Goal: Information Seeking & Learning: Understand process/instructions

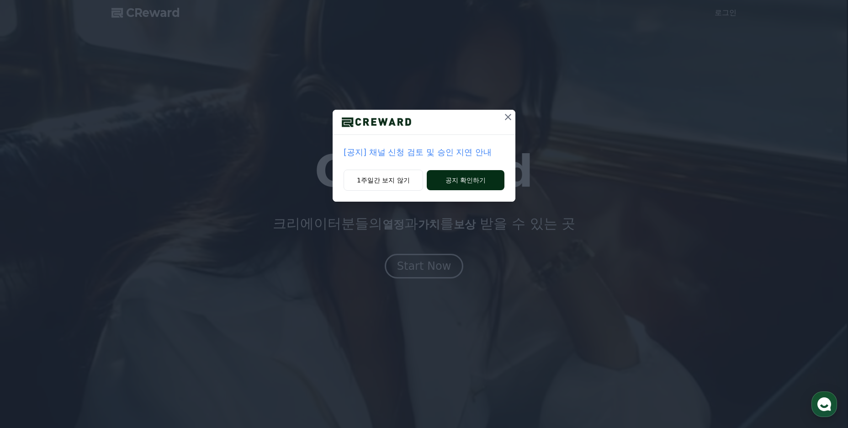
click at [468, 180] on button "공지 확인하기" at bounding box center [466, 180] width 78 height 20
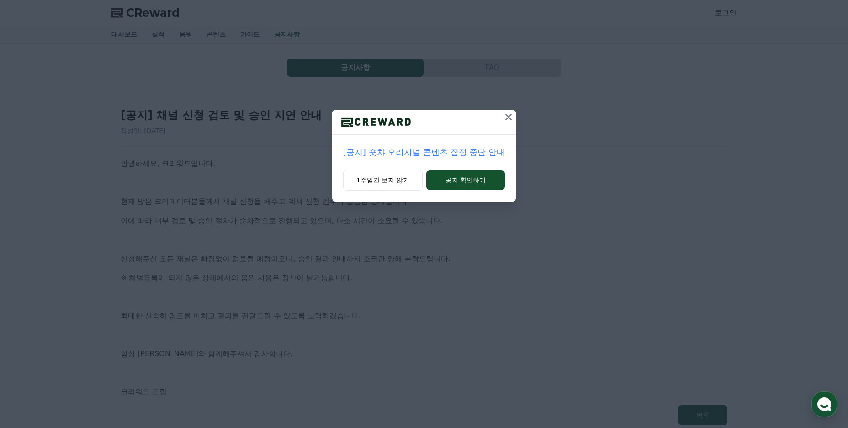
click at [506, 118] on icon at bounding box center [508, 116] width 11 height 11
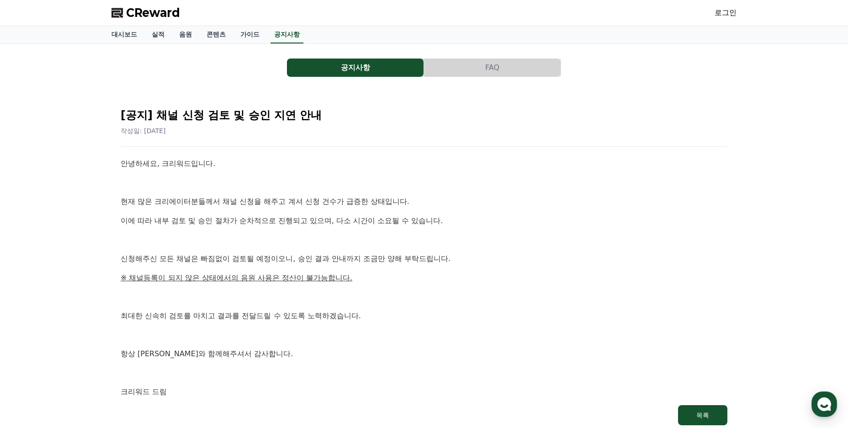
click at [730, 16] on link "로그인" at bounding box center [725, 12] width 22 height 11
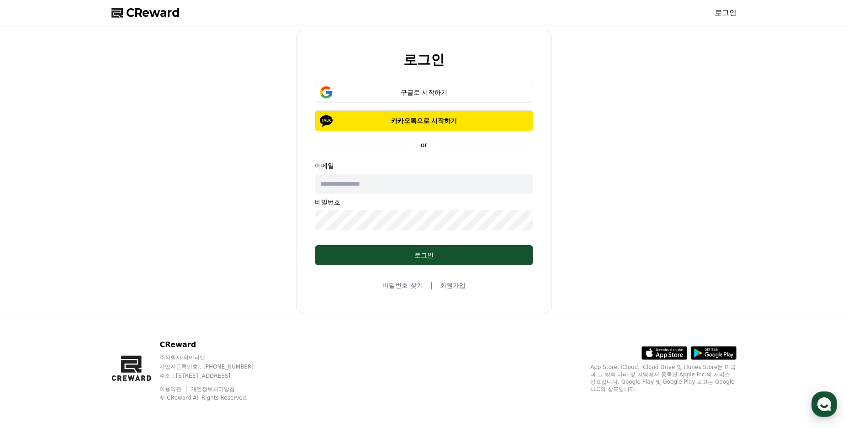
click at [413, 184] on input "text" at bounding box center [424, 184] width 218 height 20
type input "**********"
click at [390, 185] on input "**********" at bounding box center [424, 184] width 218 height 20
click at [417, 98] on button "구글로 시작하기" at bounding box center [424, 92] width 218 height 21
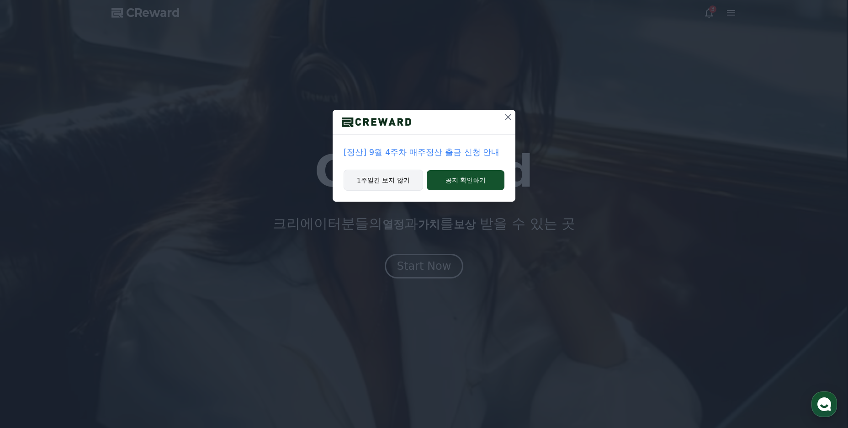
click at [396, 182] on button "1주일간 보지 않기" at bounding box center [383, 179] width 79 height 21
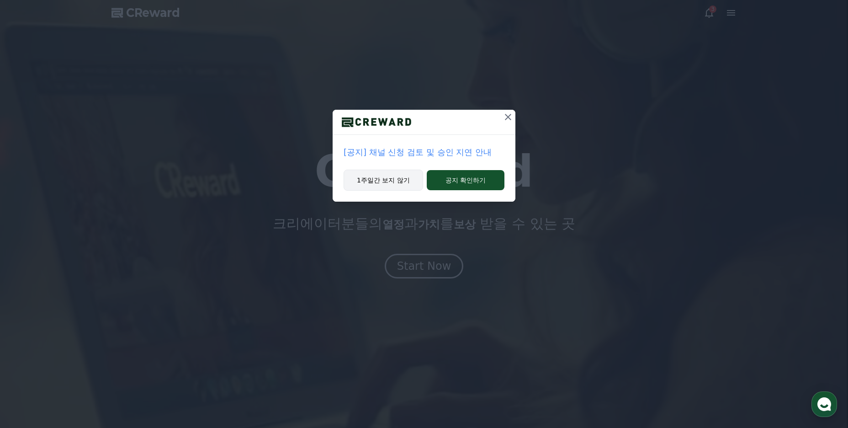
click at [381, 182] on button "1주일간 보지 않기" at bounding box center [383, 179] width 79 height 21
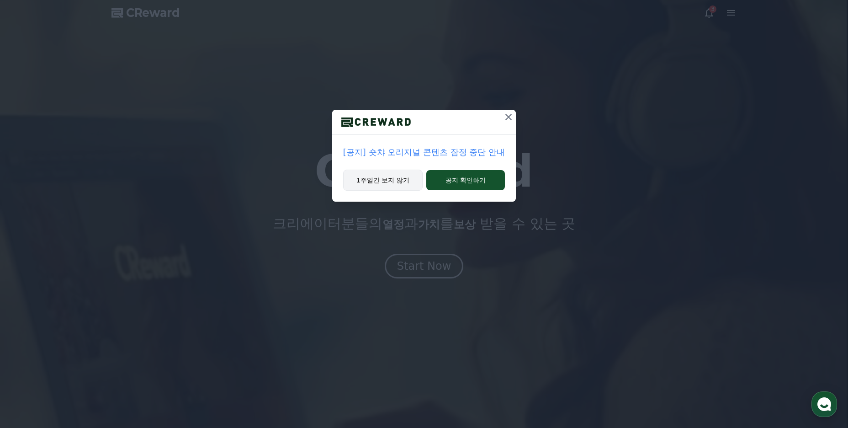
click at [381, 182] on button "1주일간 보지 않기" at bounding box center [382, 179] width 79 height 21
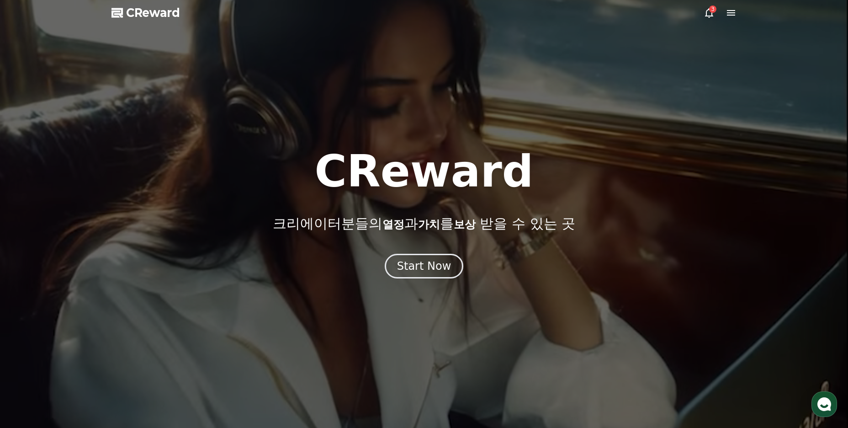
click at [708, 11] on icon at bounding box center [708, 12] width 11 height 11
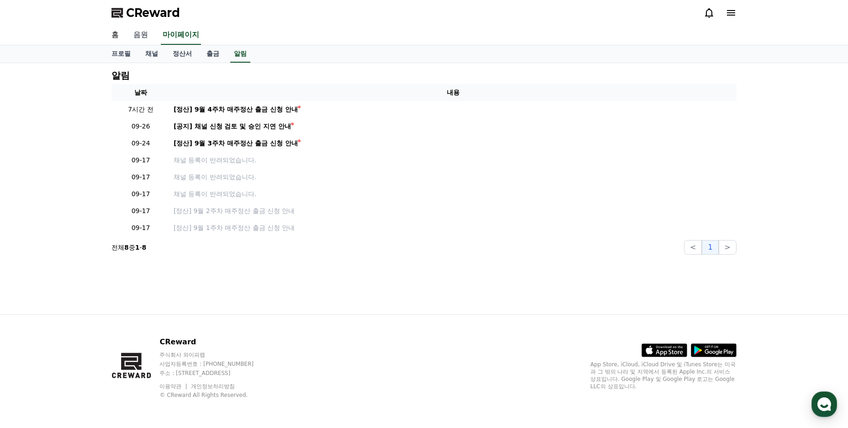
click at [140, 33] on link "음원" at bounding box center [140, 35] width 29 height 19
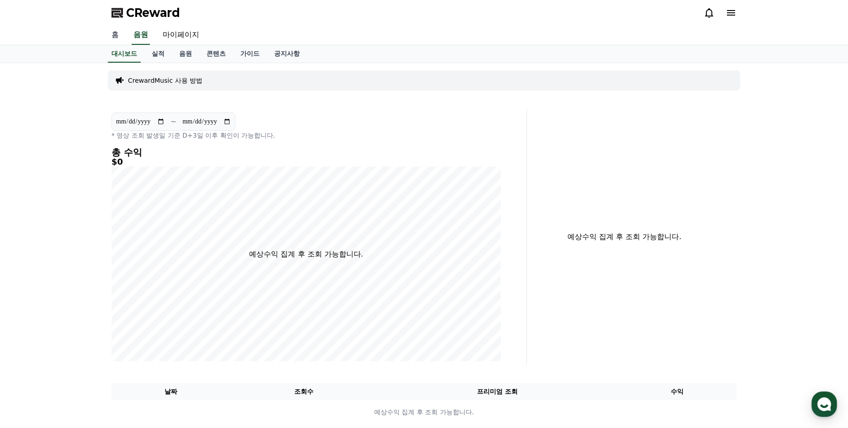
click at [125, 35] on link "홈" at bounding box center [115, 35] width 22 height 19
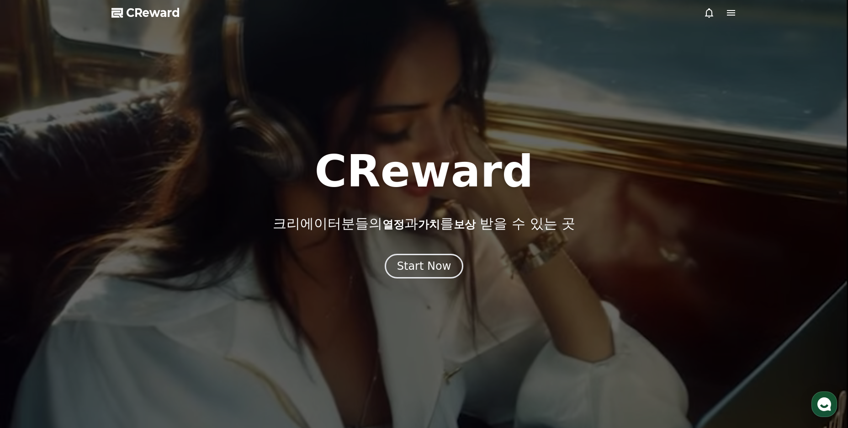
click at [744, 16] on div at bounding box center [424, 214] width 848 height 428
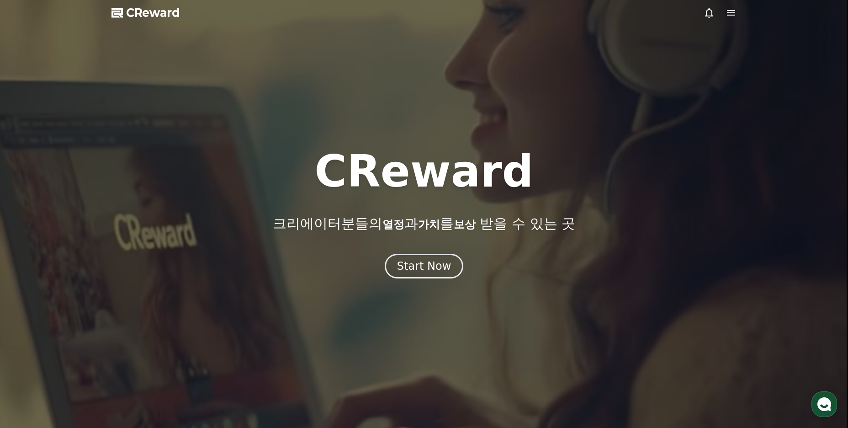
click at [731, 15] on icon at bounding box center [731, 12] width 8 height 5
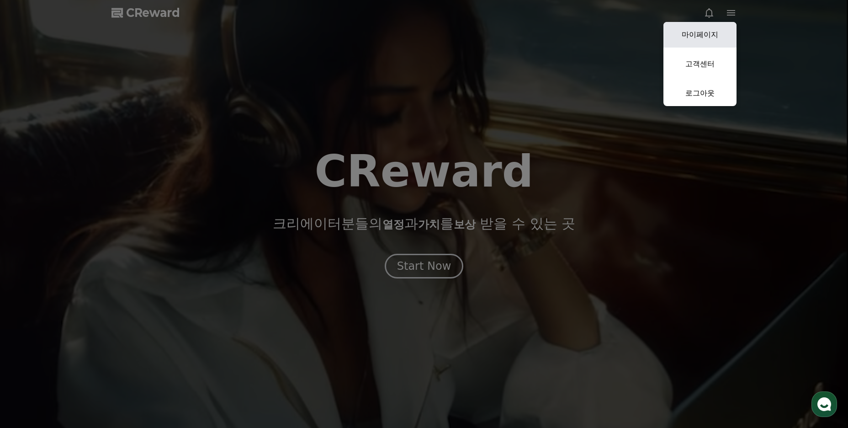
click at [706, 35] on link "마이페이지" at bounding box center [699, 35] width 73 height 26
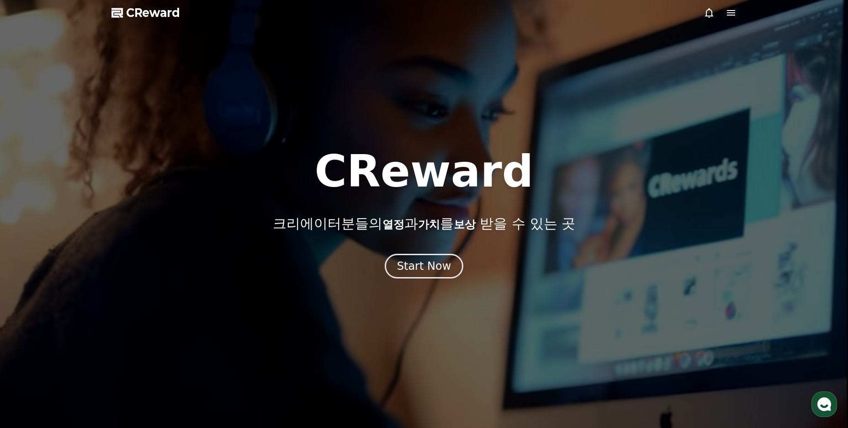
select select "**********"
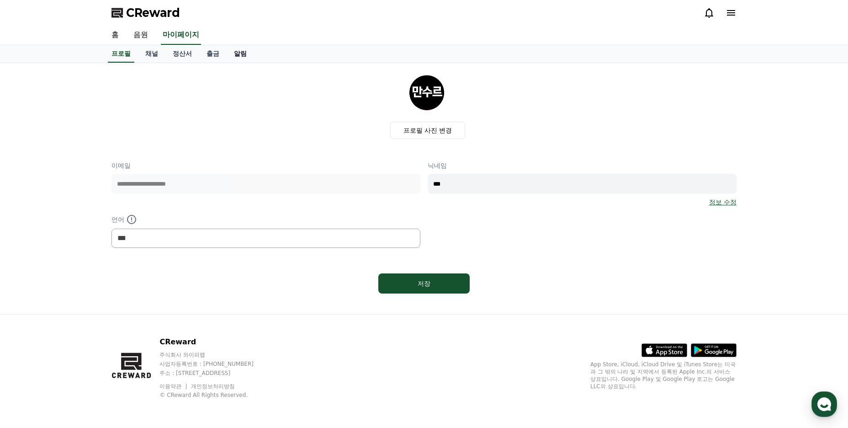
click at [240, 57] on link "알림" at bounding box center [240, 53] width 27 height 17
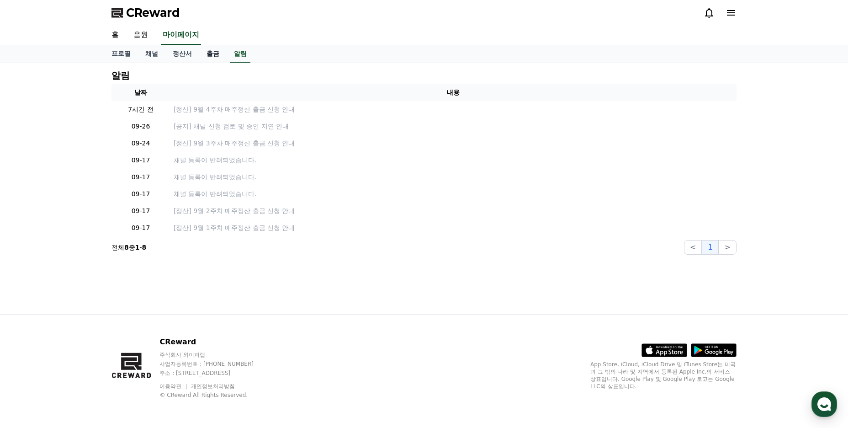
click at [213, 57] on link "출금" at bounding box center [212, 53] width 27 height 17
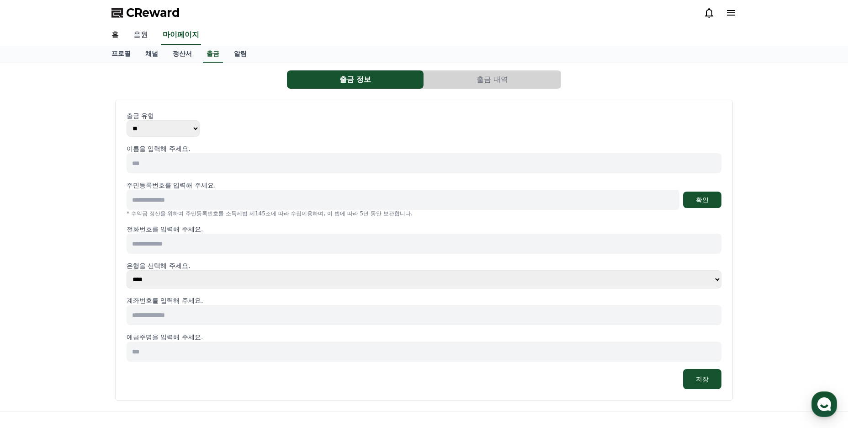
click at [148, 35] on link "음원" at bounding box center [140, 35] width 29 height 19
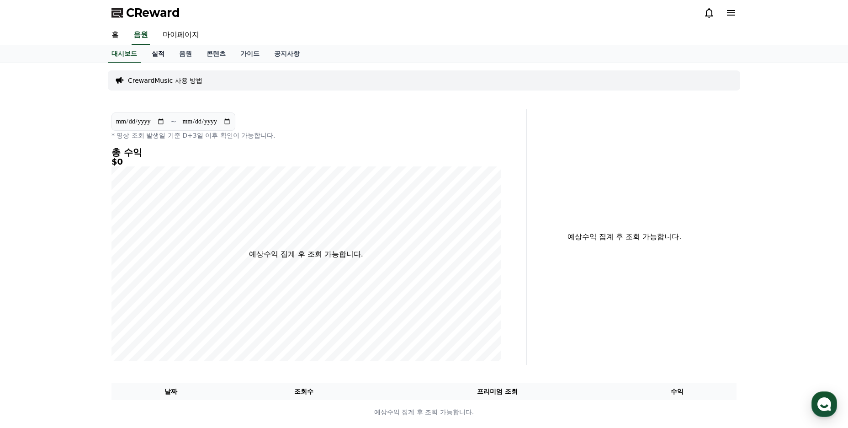
click at [155, 54] on link "실적" at bounding box center [157, 53] width 27 height 17
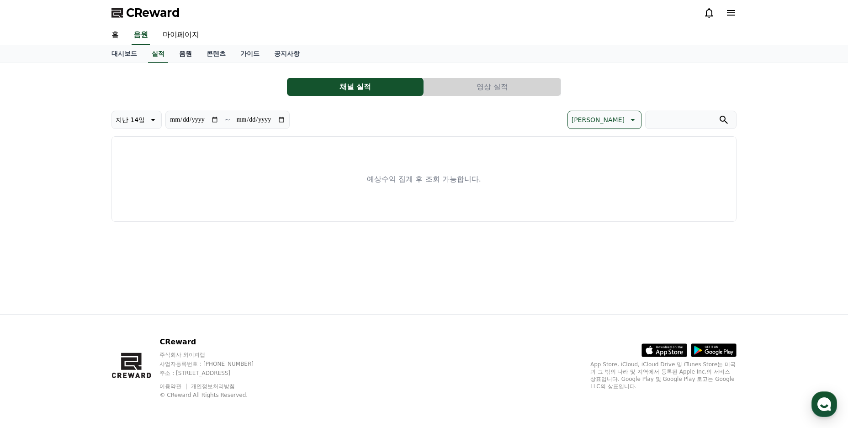
click at [189, 55] on link "음원" at bounding box center [185, 53] width 27 height 17
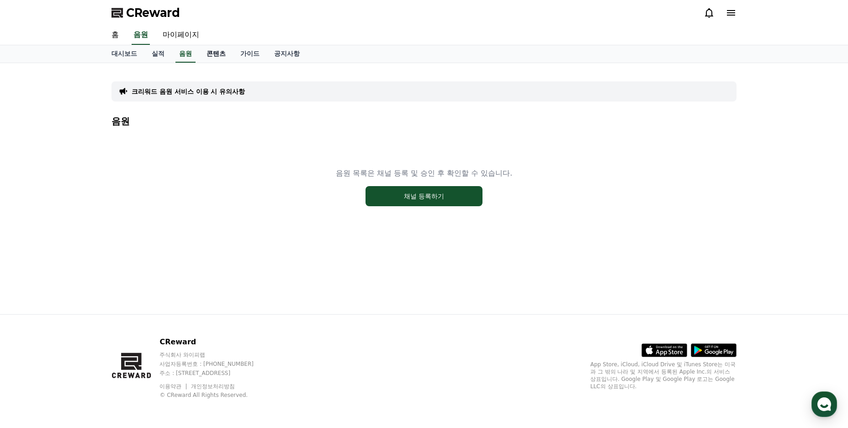
click at [219, 56] on link "콘텐츠" at bounding box center [216, 53] width 34 height 17
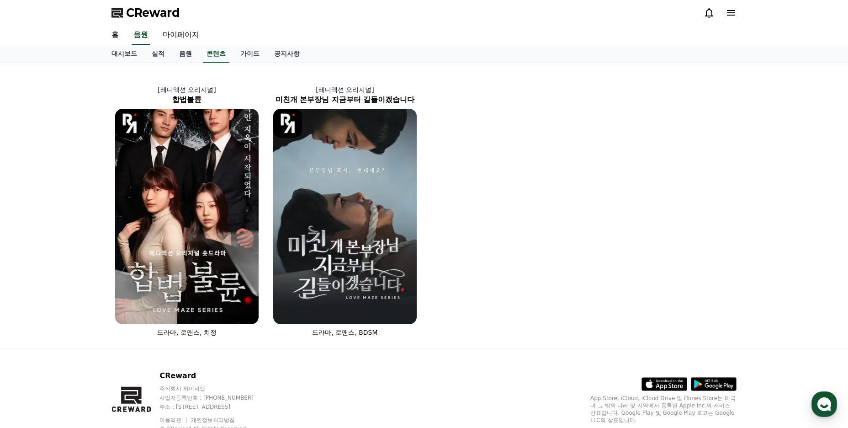
click at [196, 58] on link "음원" at bounding box center [185, 53] width 27 height 17
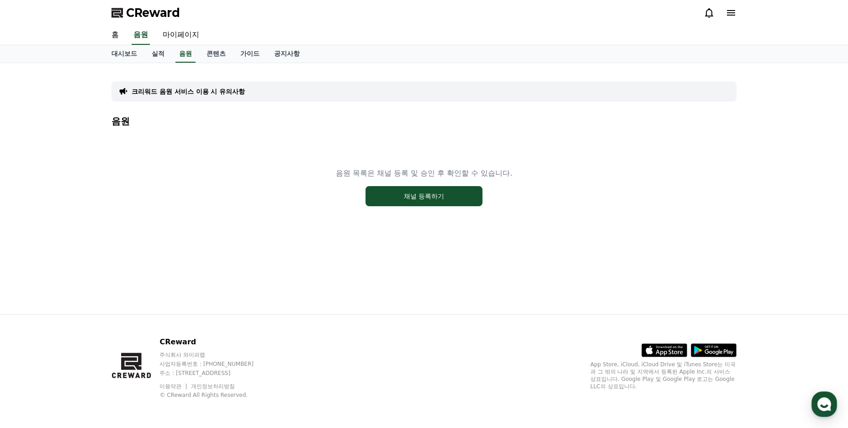
click at [735, 16] on icon at bounding box center [731, 12] width 8 height 5
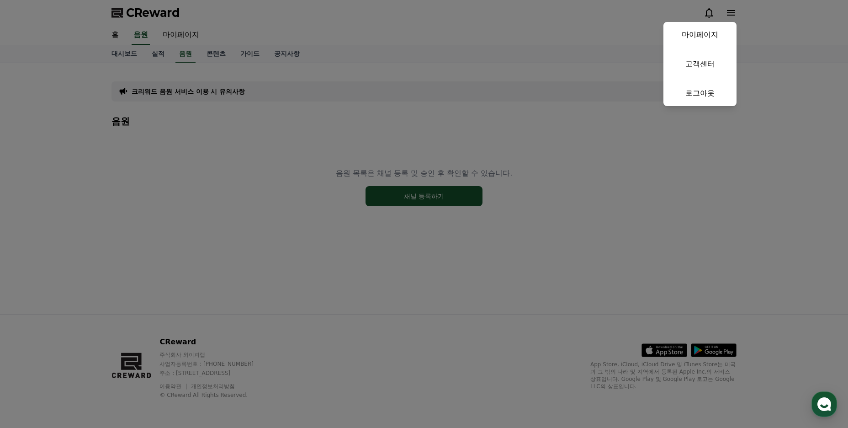
drag, startPoint x: 772, startPoint y: 21, endPoint x: 762, endPoint y: 23, distance: 9.8
click at [772, 21] on button "close" at bounding box center [424, 214] width 848 height 428
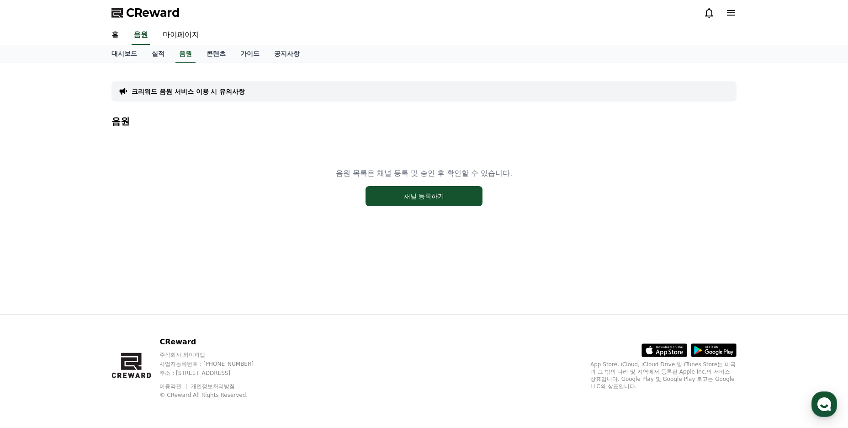
click at [223, 88] on p "크리워드 음원 서비스 이용 시 유의사항" at bounding box center [188, 91] width 113 height 9
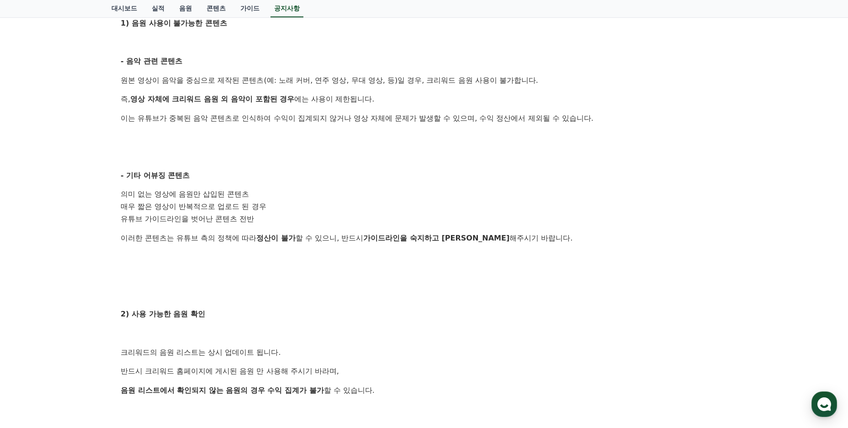
scroll to position [274, 0]
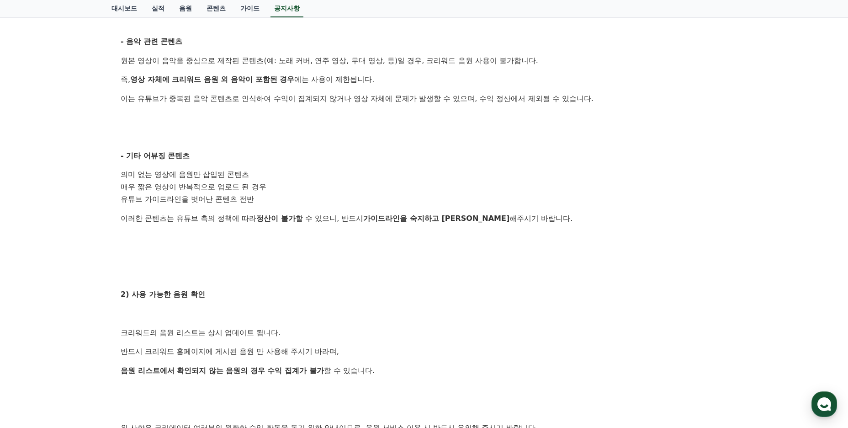
click at [102, 214] on div "공지사항 FAQ [필독] 크리워드 음원 서비스 이용 시 유의사항 작성일: 2025-02-21 안녕하세요, 크리워드입니다. 크리워드를 이용해주시…" at bounding box center [424, 171] width 848 height 764
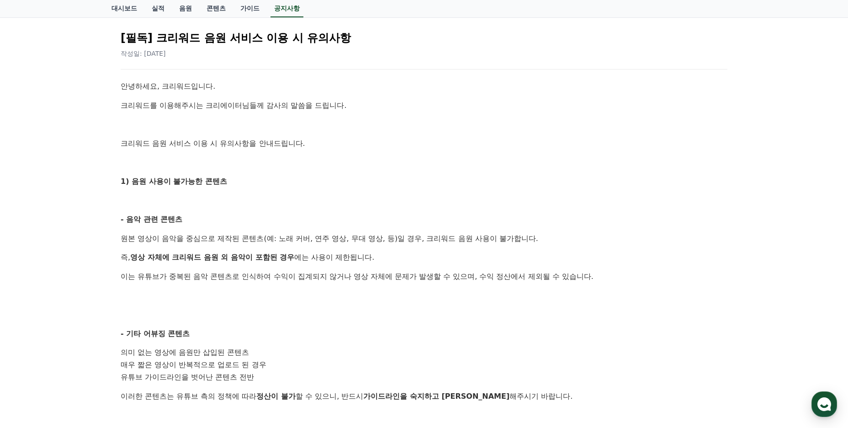
scroll to position [0, 0]
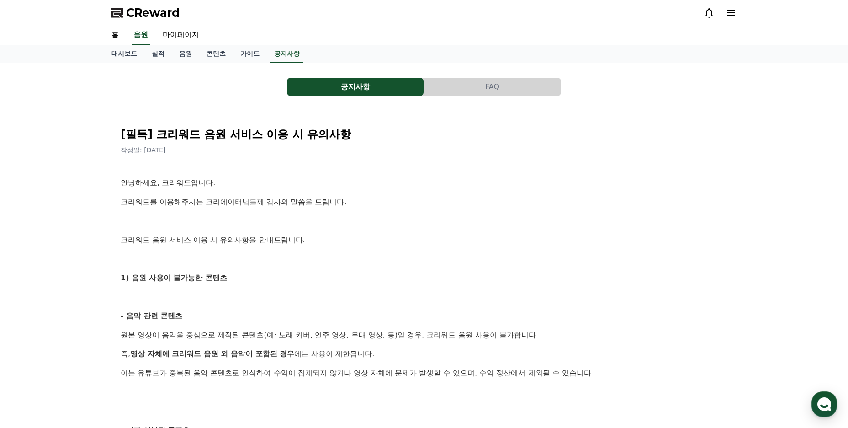
click at [568, 279] on p "1) 음원 사용이 불가능한 콘텐츠" at bounding box center [424, 278] width 607 height 12
click at [191, 55] on link "음원" at bounding box center [185, 53] width 27 height 17
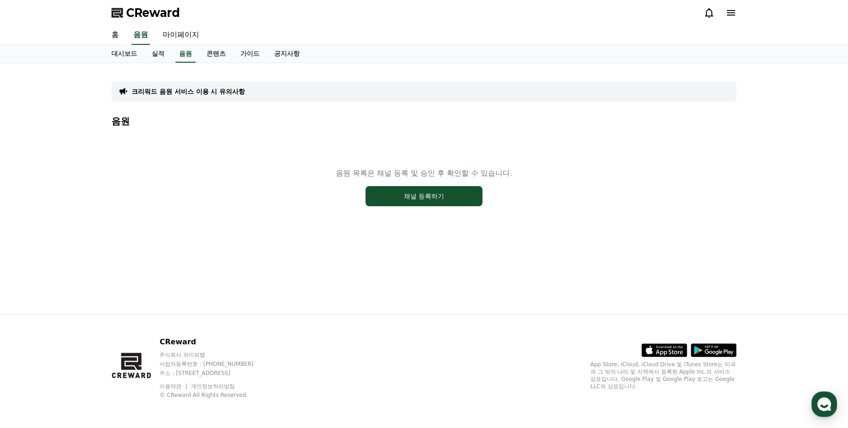
click at [234, 90] on p "크리워드 음원 서비스 이용 시 유의사항" at bounding box center [188, 91] width 113 height 9
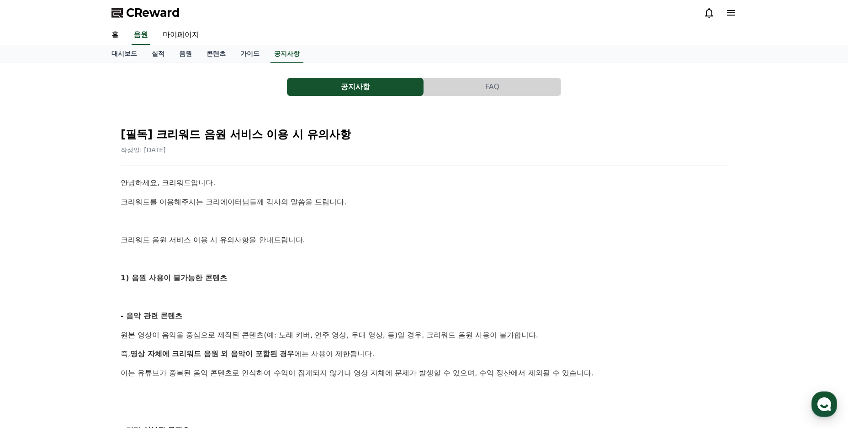
click at [652, 136] on h2 "[필독] 크리워드 음원 서비스 이용 시 유의사항" at bounding box center [424, 134] width 607 height 15
click at [727, 11] on icon at bounding box center [730, 12] width 11 height 11
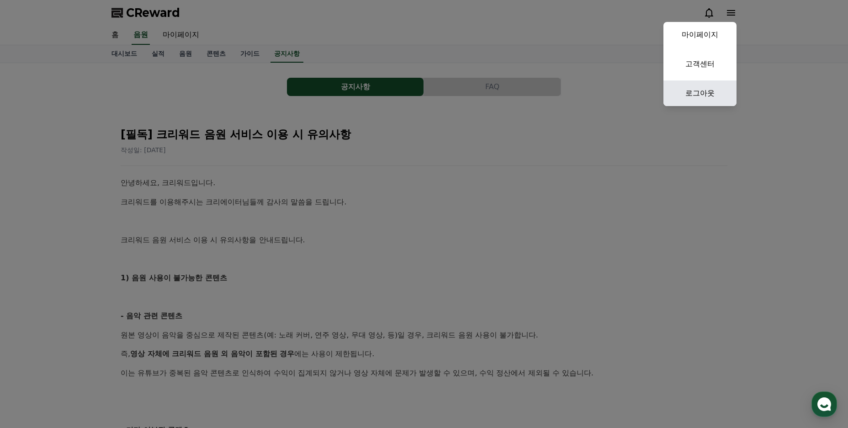
click at [712, 87] on link "로그아웃" at bounding box center [699, 93] width 73 height 26
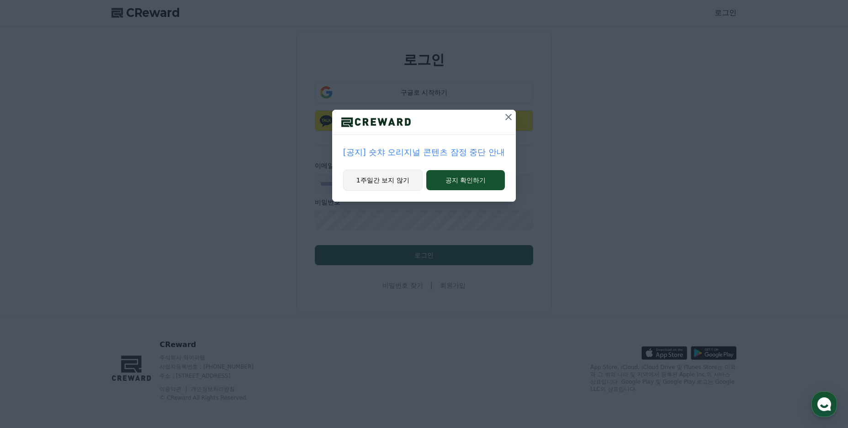
click at [392, 178] on button "1주일간 보지 않기" at bounding box center [382, 179] width 79 height 21
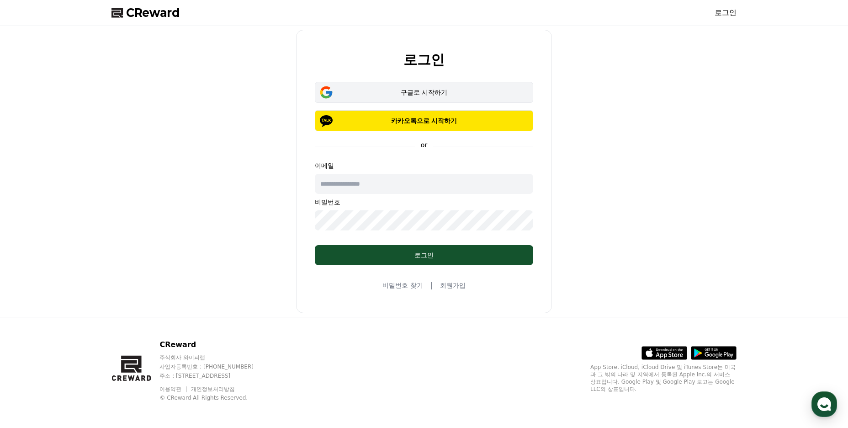
click at [418, 94] on div "구글로 시작하기" at bounding box center [424, 92] width 192 height 9
